Goal: Information Seeking & Learning: Learn about a topic

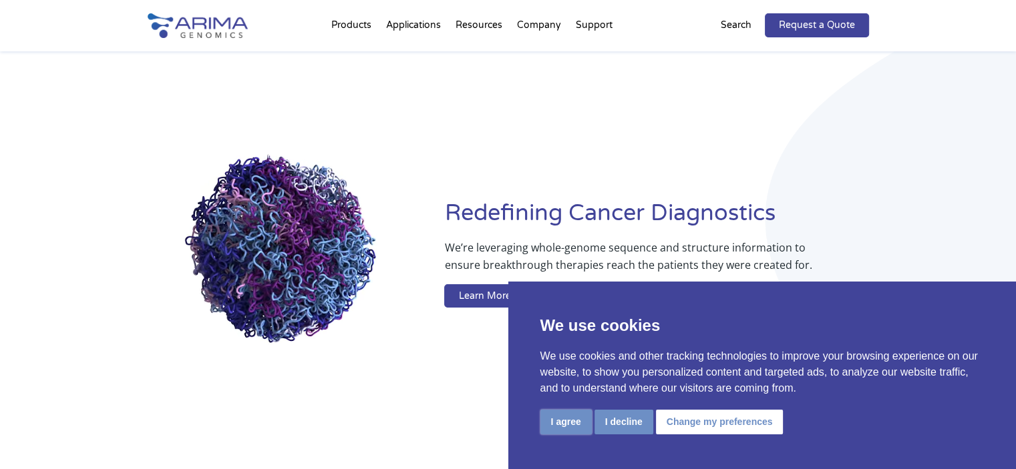
click at [559, 421] on button "I agree" at bounding box center [565, 422] width 51 height 25
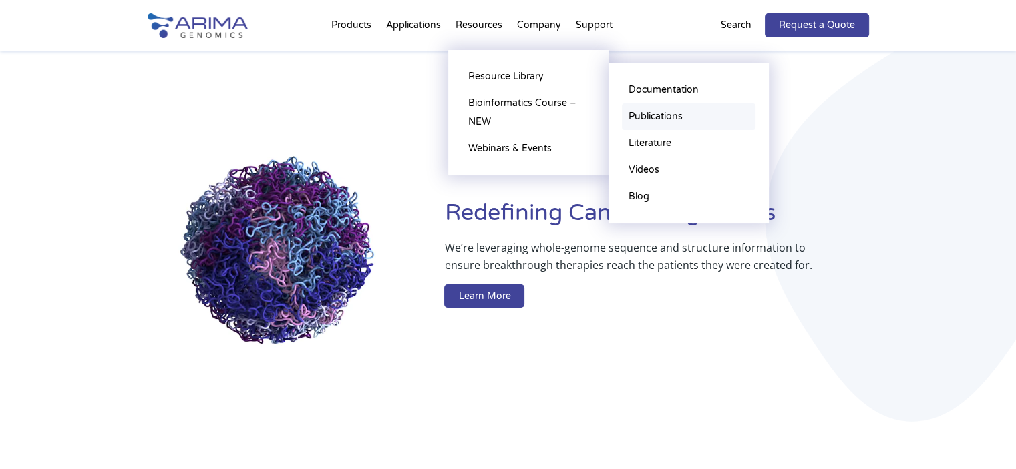
click at [670, 116] on link "Publications" at bounding box center [689, 117] width 134 height 27
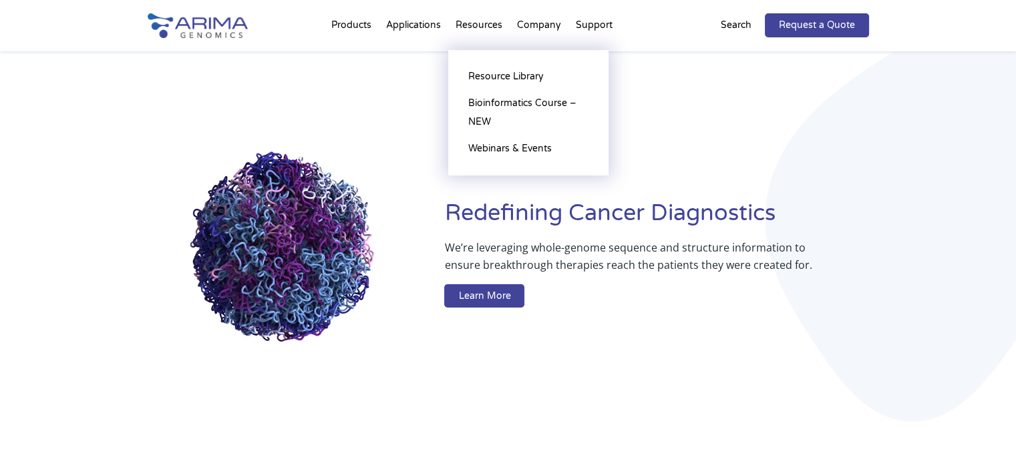
click at [462, 21] on li "Resources Resource Library Documentation Publications Literature Videos Blog Bi…" at bounding box center [478, 27] width 61 height 45
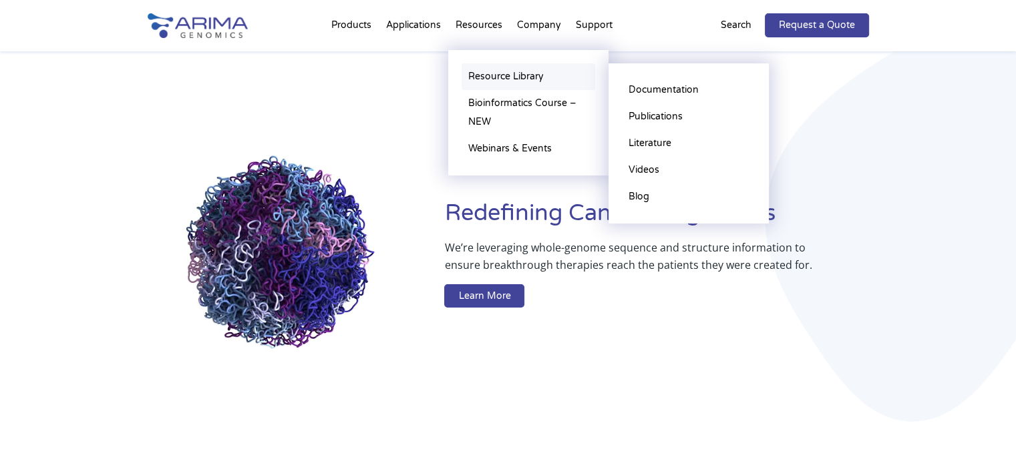
click at [486, 73] on link "Resource Library" at bounding box center [528, 76] width 134 height 27
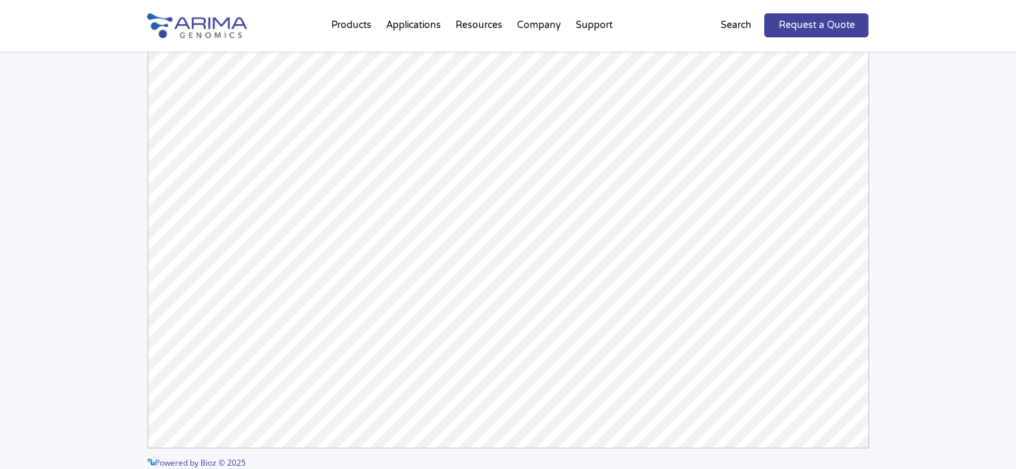
scroll to position [216, 0]
click at [922, 159] on div "Arima-HiC+ Publications Powered by Bioz © 2025 See more details on Bioz" at bounding box center [508, 208] width 1016 height 689
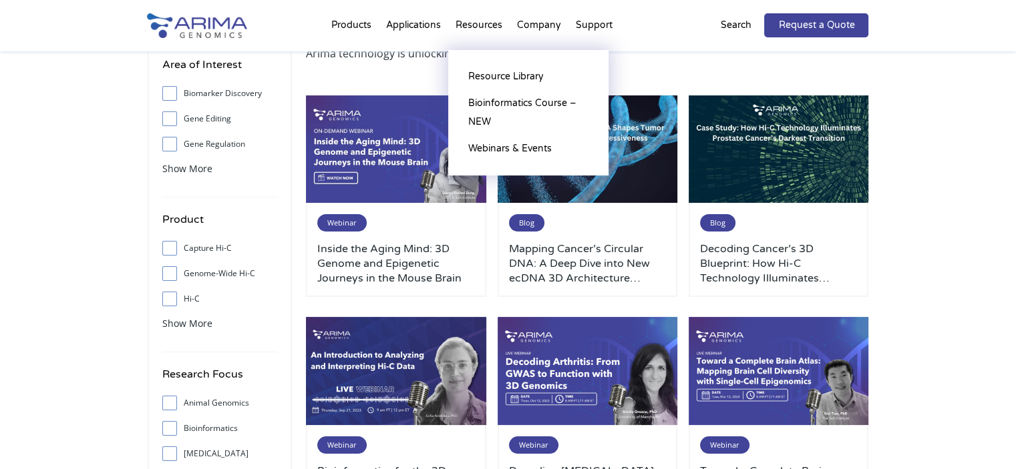
scroll to position [107, 0]
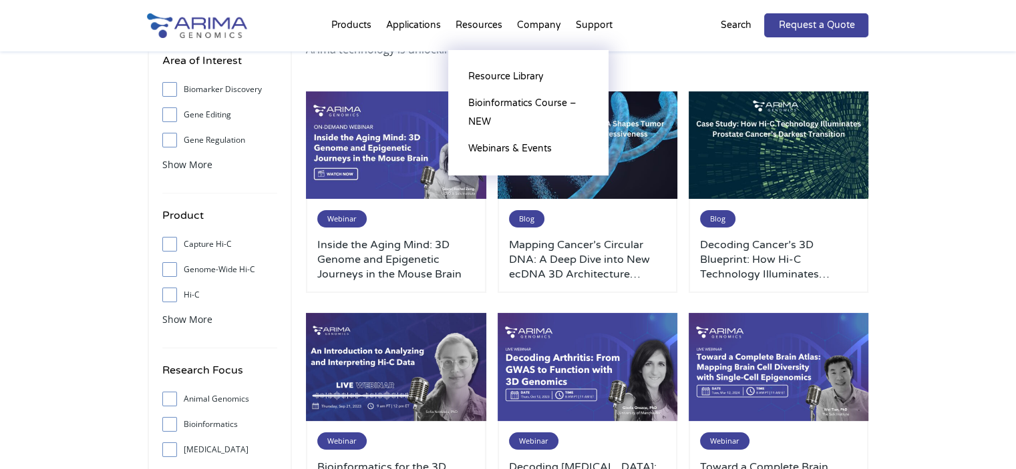
click at [486, 18] on li "Resources Resource Library Documentation Publications Literature Videos Blog Bi…" at bounding box center [478, 27] width 61 height 45
click at [487, 25] on li "Resources Resource Library Documentation Publications Literature Videos Blog Bi…" at bounding box center [478, 27] width 61 height 45
click at [478, 19] on li "Resources Resource Library Documentation Publications Literature Videos Blog Bi…" at bounding box center [478, 27] width 61 height 45
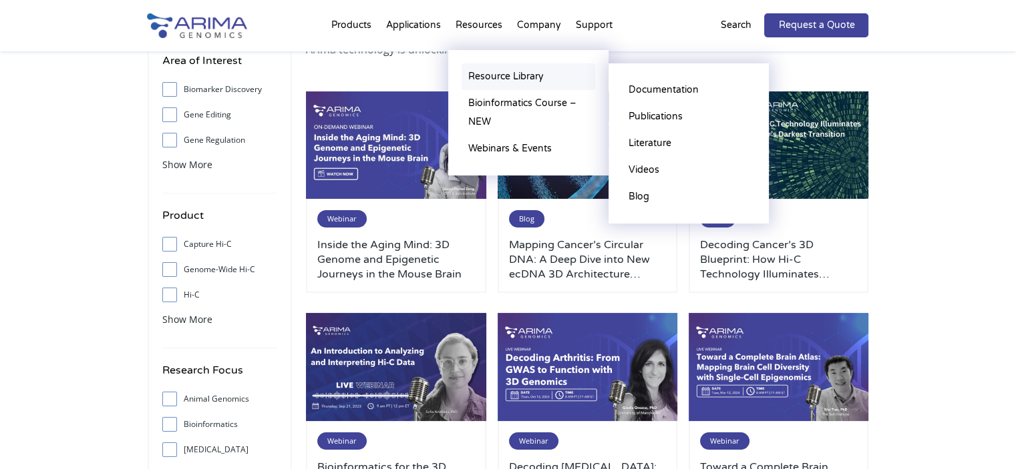
click at [495, 79] on link "Resource Library" at bounding box center [528, 76] width 134 height 27
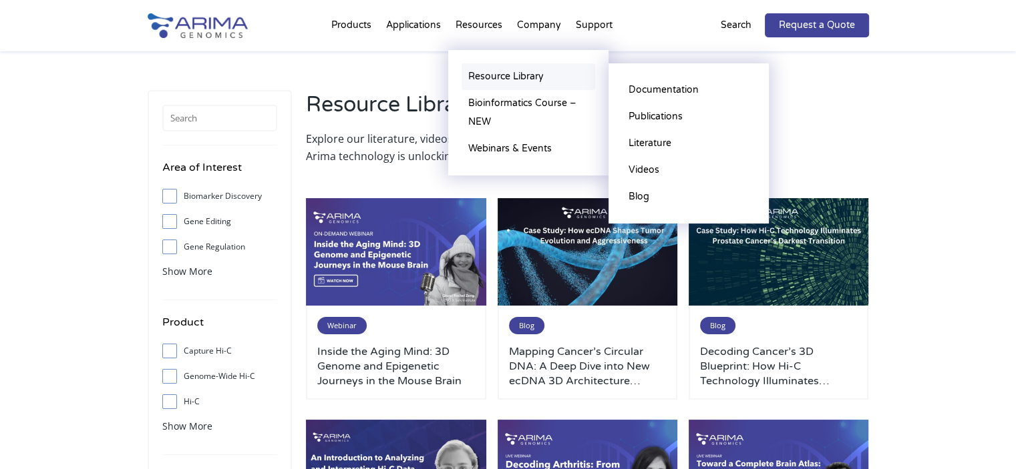
click at [490, 73] on link "Resource Library" at bounding box center [528, 76] width 134 height 27
click at [652, 117] on link "Publications" at bounding box center [689, 117] width 134 height 27
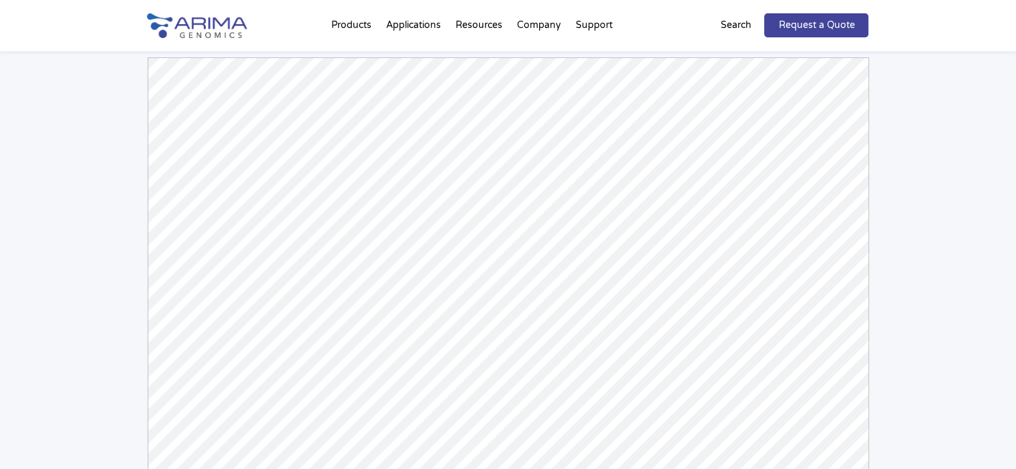
scroll to position [134, 0]
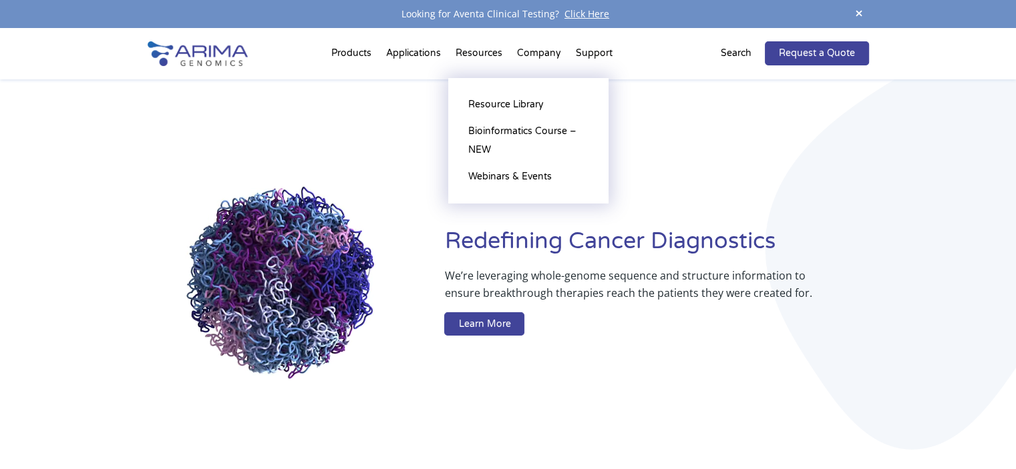
click at [490, 49] on li "Resources Resource Library Documentation Publications Literature Videos Blog Bi…" at bounding box center [478, 55] width 61 height 45
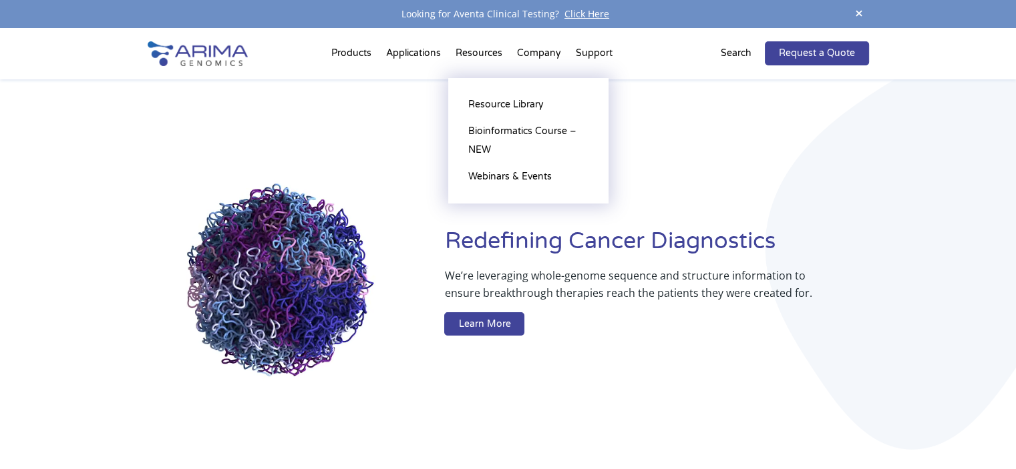
click at [486, 53] on li "Resources Resource Library Documentation Publications Literature Videos Blog Bi…" at bounding box center [478, 55] width 61 height 45
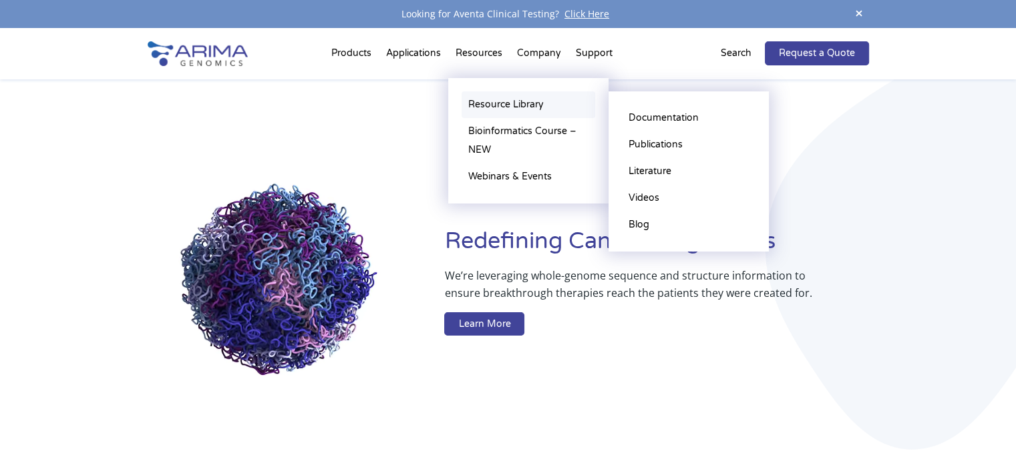
click at [484, 93] on link "Resource Library" at bounding box center [528, 104] width 134 height 27
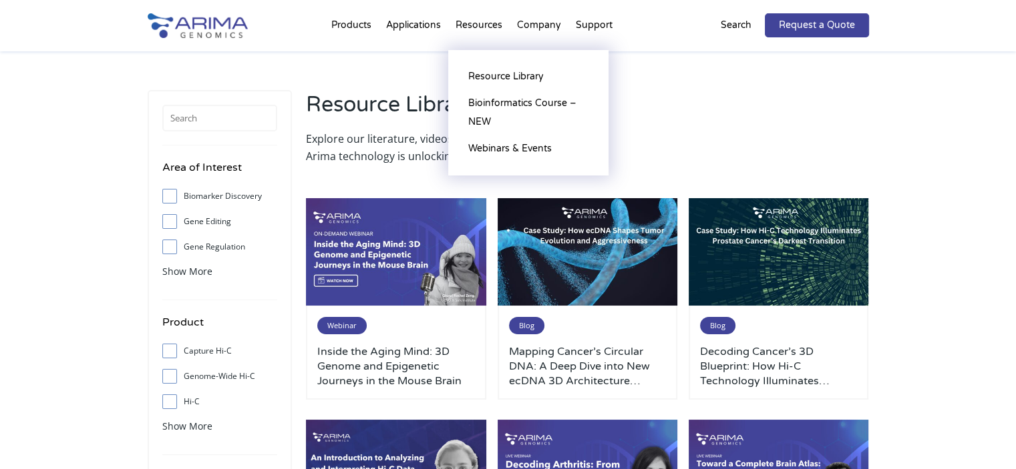
click at [495, 23] on li "Resources Resource Library Documentation Publications Literature Videos Blog Bi…" at bounding box center [478, 27] width 61 height 45
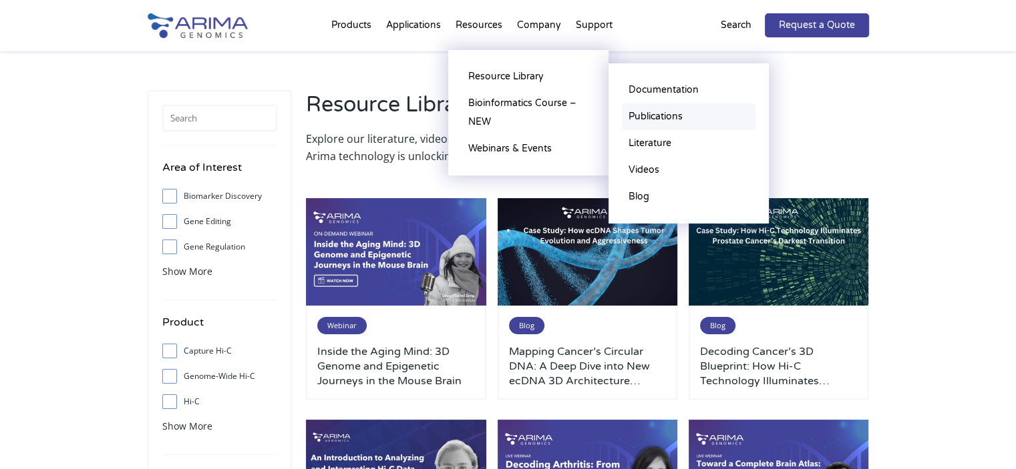
click at [641, 118] on link "Publications" at bounding box center [689, 117] width 134 height 27
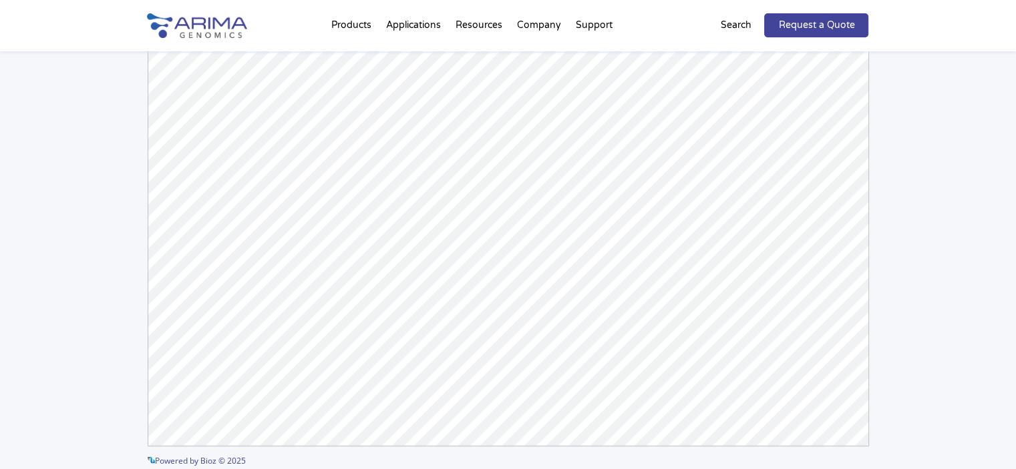
scroll to position [334, 0]
